Goal: Check status: Check status

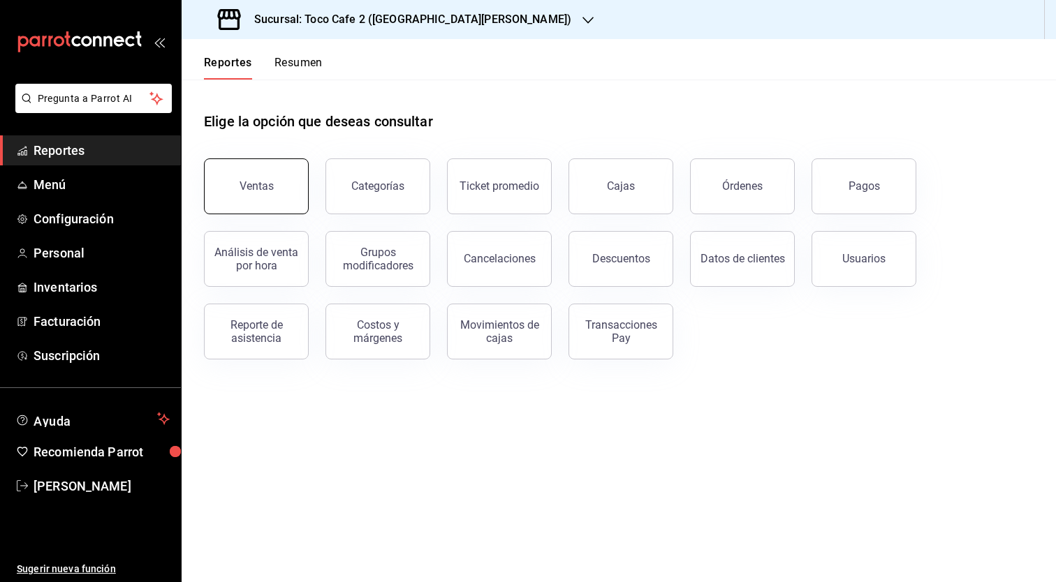
click at [251, 192] on button "Ventas" at bounding box center [256, 187] width 105 height 56
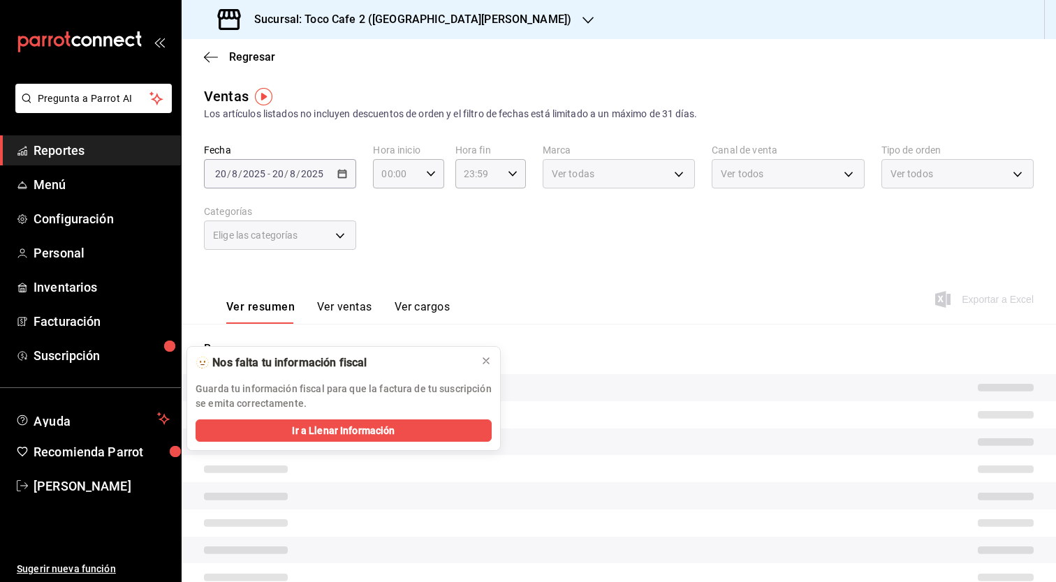
click at [251, 192] on div "Fecha [DATE] [DATE] - [DATE] [DATE] Hora inicio 00:00 Hora inicio Hora fin 23:5…" at bounding box center [619, 205] width 830 height 123
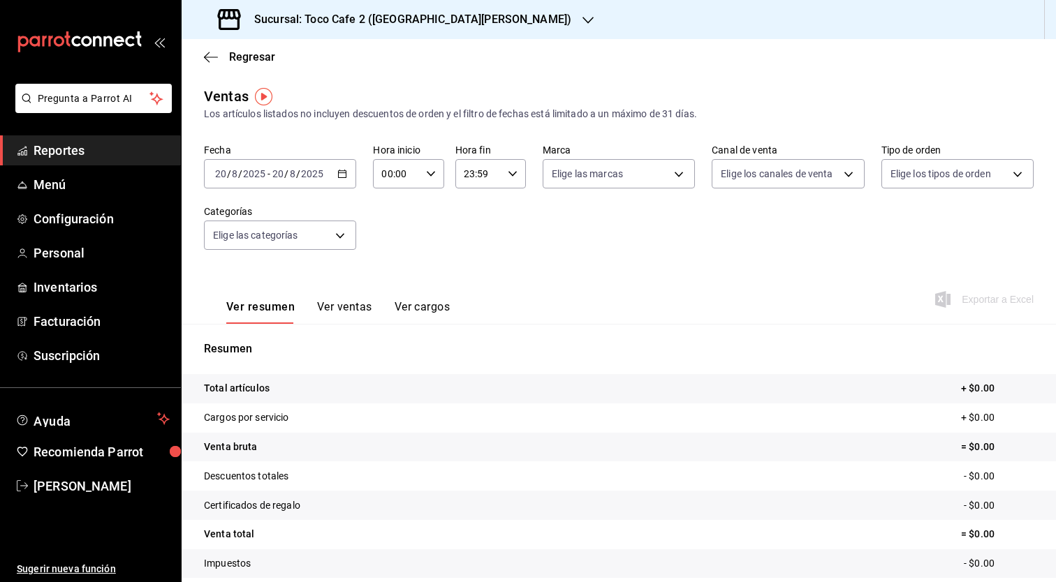
click at [345, 174] on icon "button" at bounding box center [342, 174] width 10 height 10
click at [260, 215] on span "Hoy" at bounding box center [270, 216] width 108 height 15
click at [582, 20] on icon "button" at bounding box center [587, 20] width 11 height 7
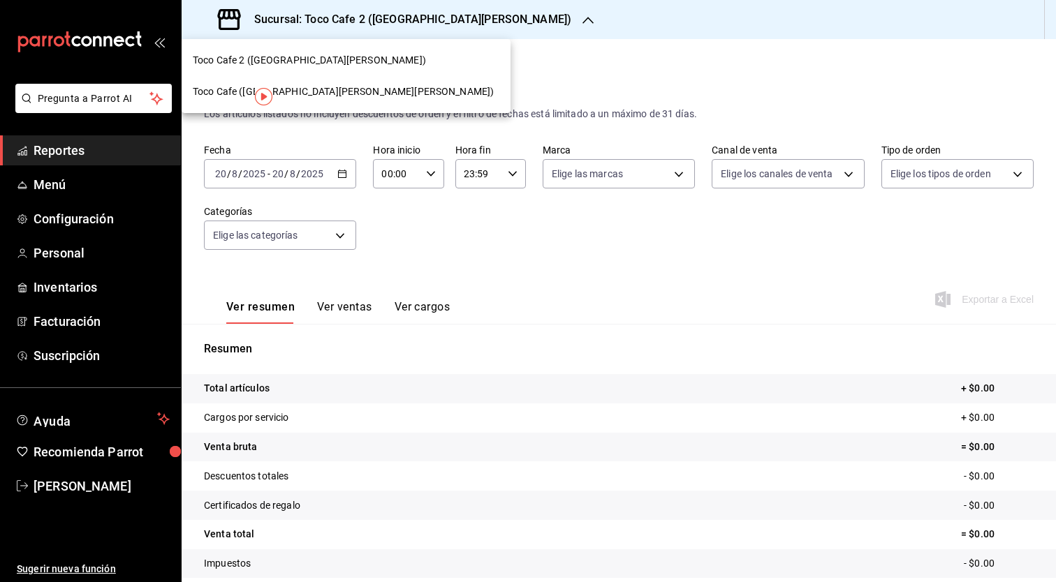
click at [313, 90] on span "Toco Cafe ([GEOGRAPHIC_DATA][PERSON_NAME][PERSON_NAME])" at bounding box center [343, 91] width 301 height 15
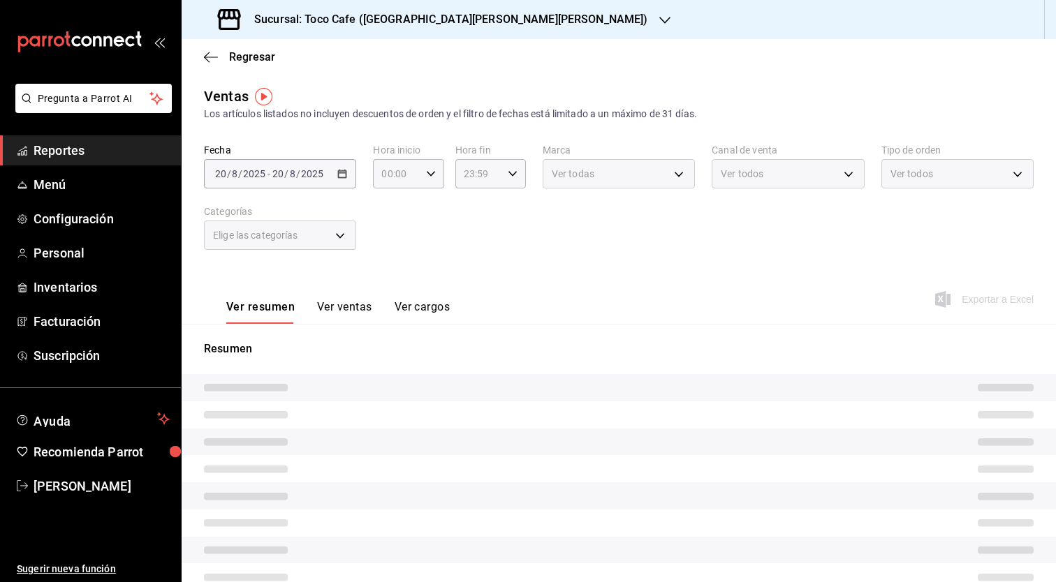
click at [313, 90] on div "Ventas Los artículos listados no incluyen descuentos de orden y el filtro de fe…" at bounding box center [619, 104] width 830 height 36
